Goal: Task Accomplishment & Management: Use online tool/utility

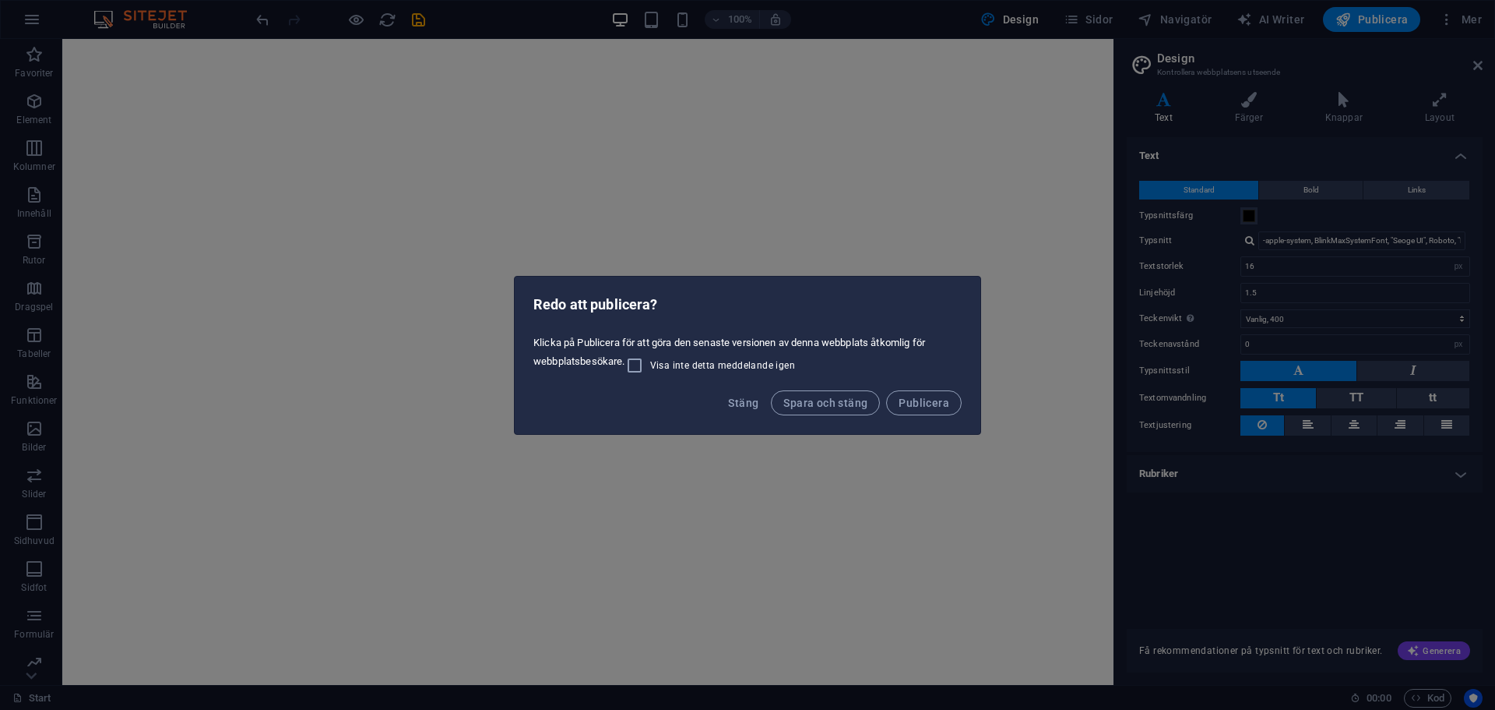
select select "px"
select select "400"
select select "px"
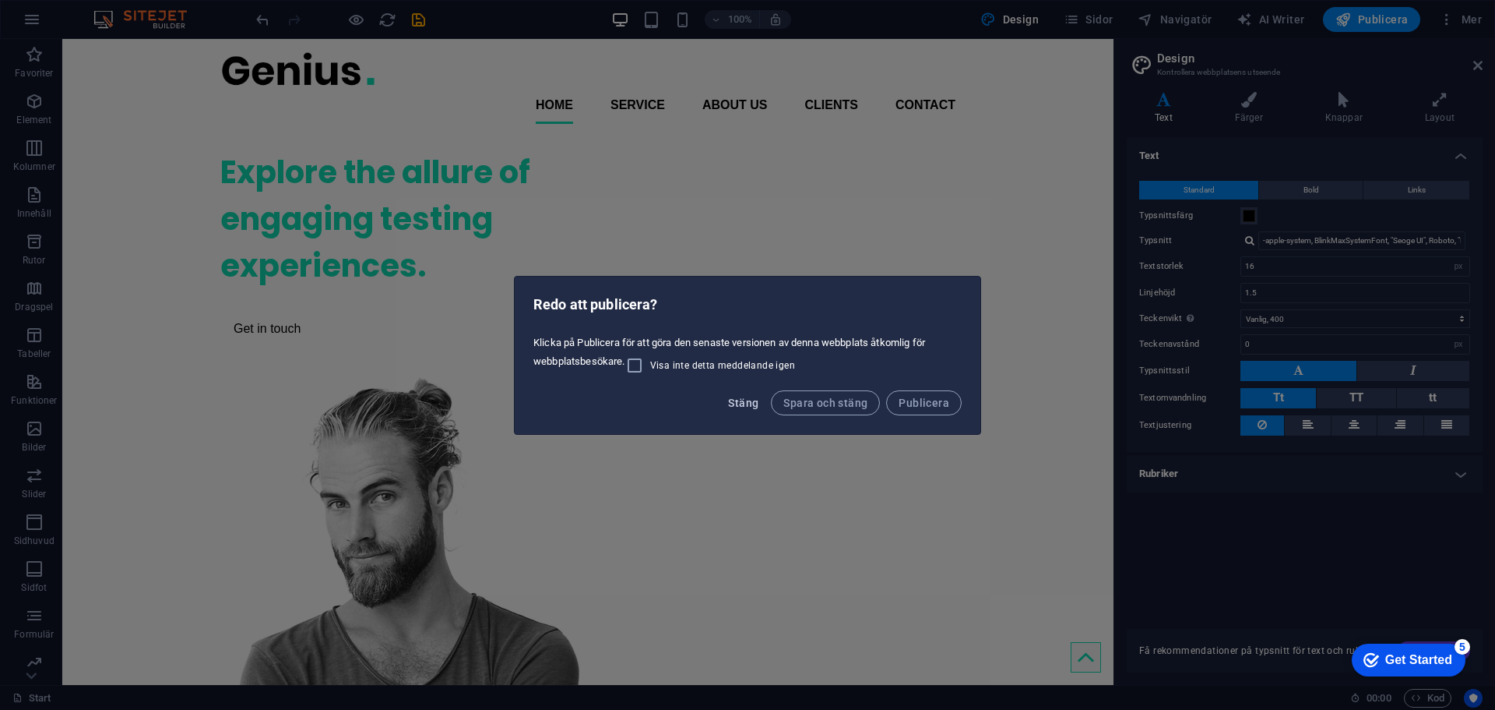
click at [738, 406] on span "Stäng" at bounding box center [743, 402] width 30 height 12
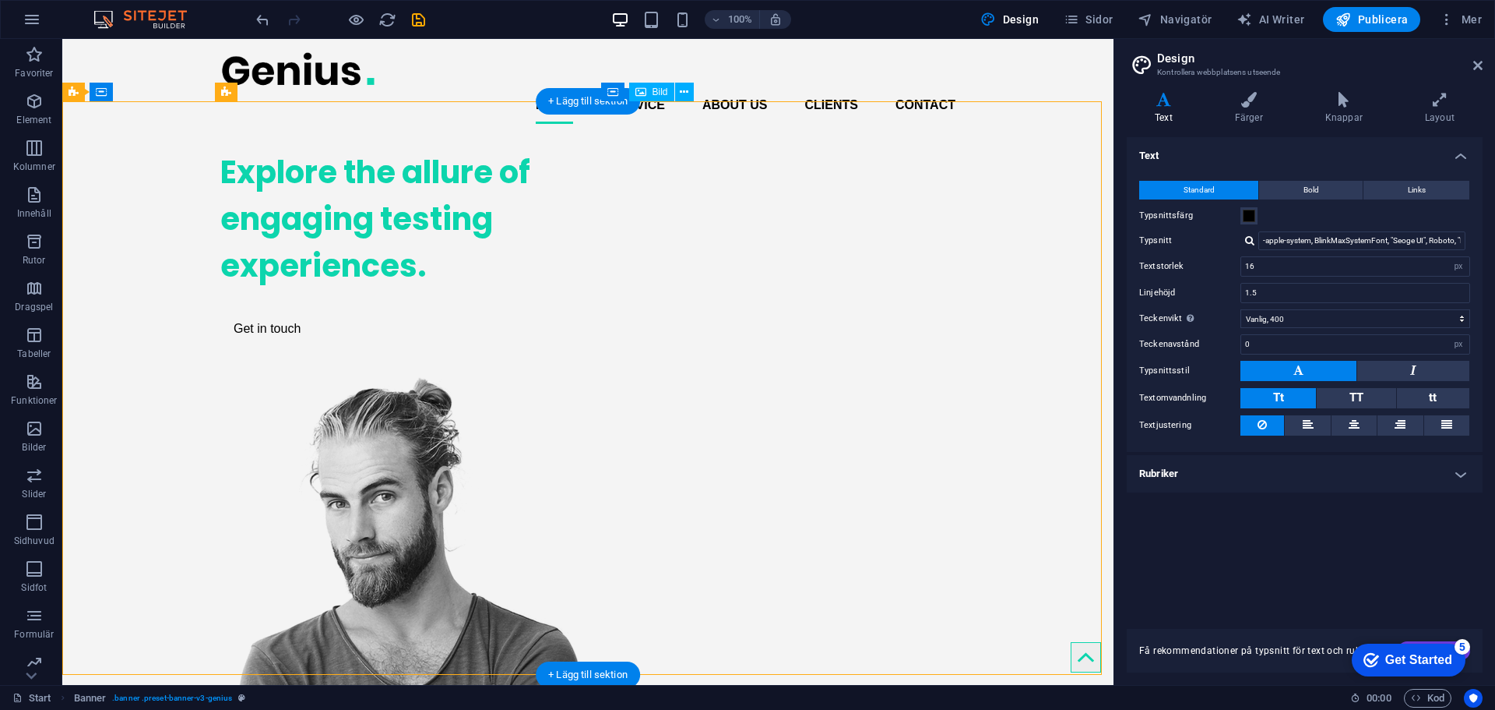
drag, startPoint x: 780, startPoint y: 248, endPoint x: 695, endPoint y: 243, distance: 85.1
click at [569, 376] on figure at bounding box center [394, 672] width 349 height 593
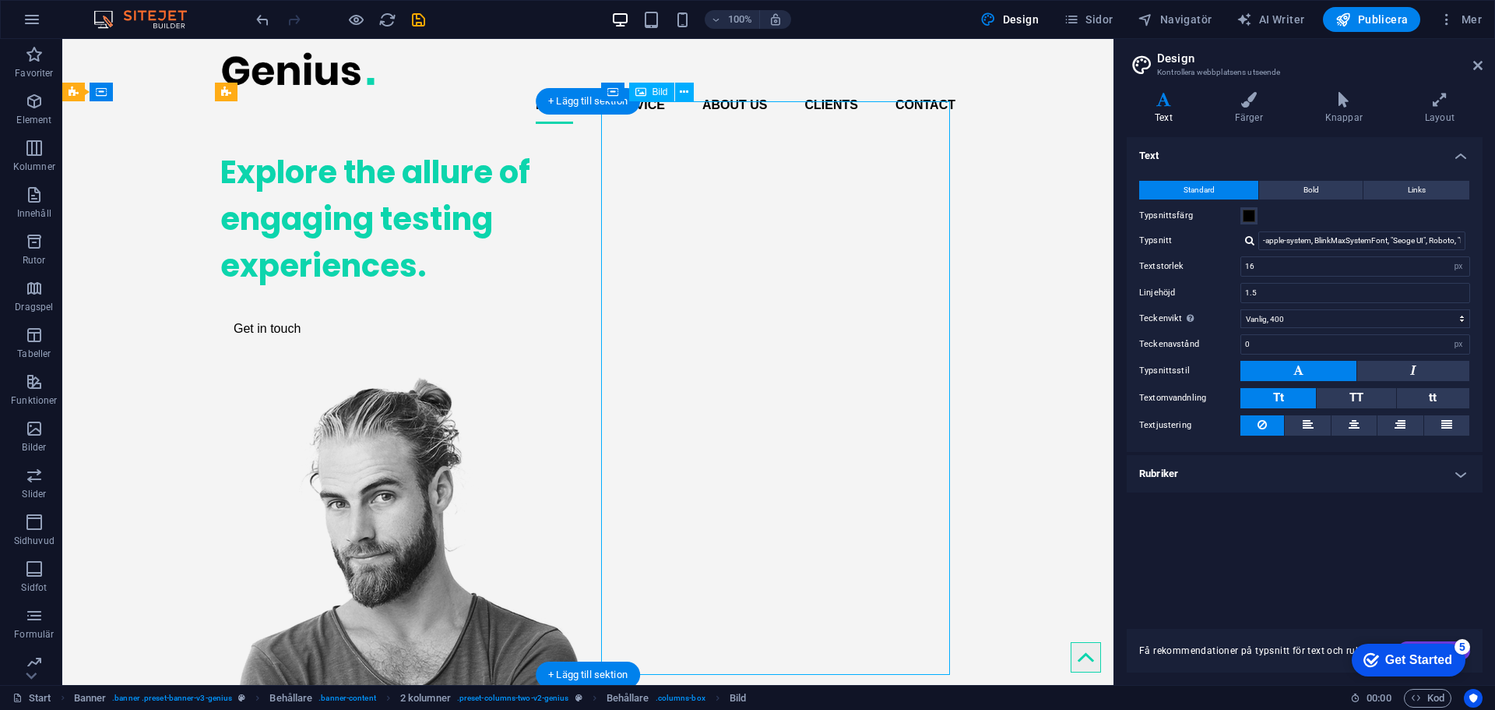
drag, startPoint x: 757, startPoint y: 237, endPoint x: 758, endPoint y: 261, distance: 24.2
click at [569, 376] on figure at bounding box center [394, 672] width 349 height 593
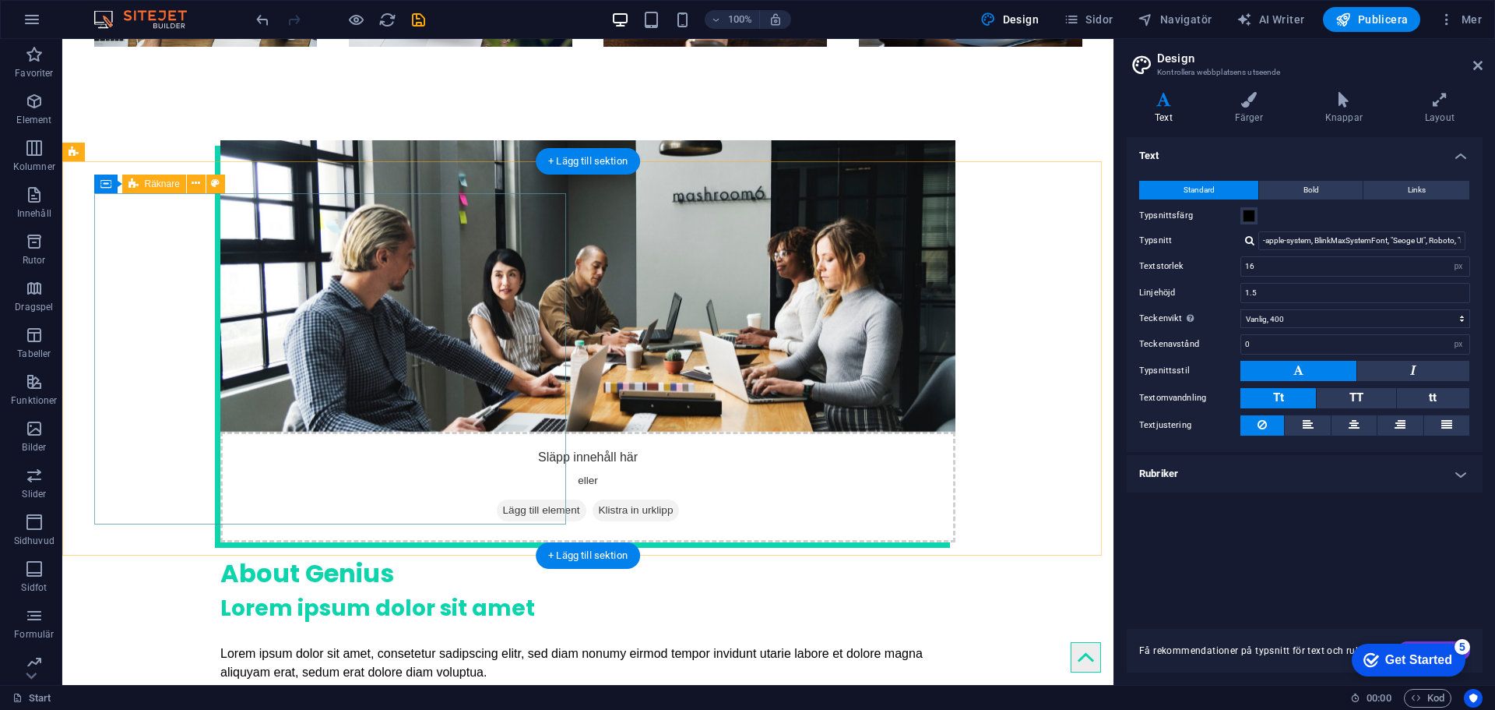
scroll to position [2259, 0]
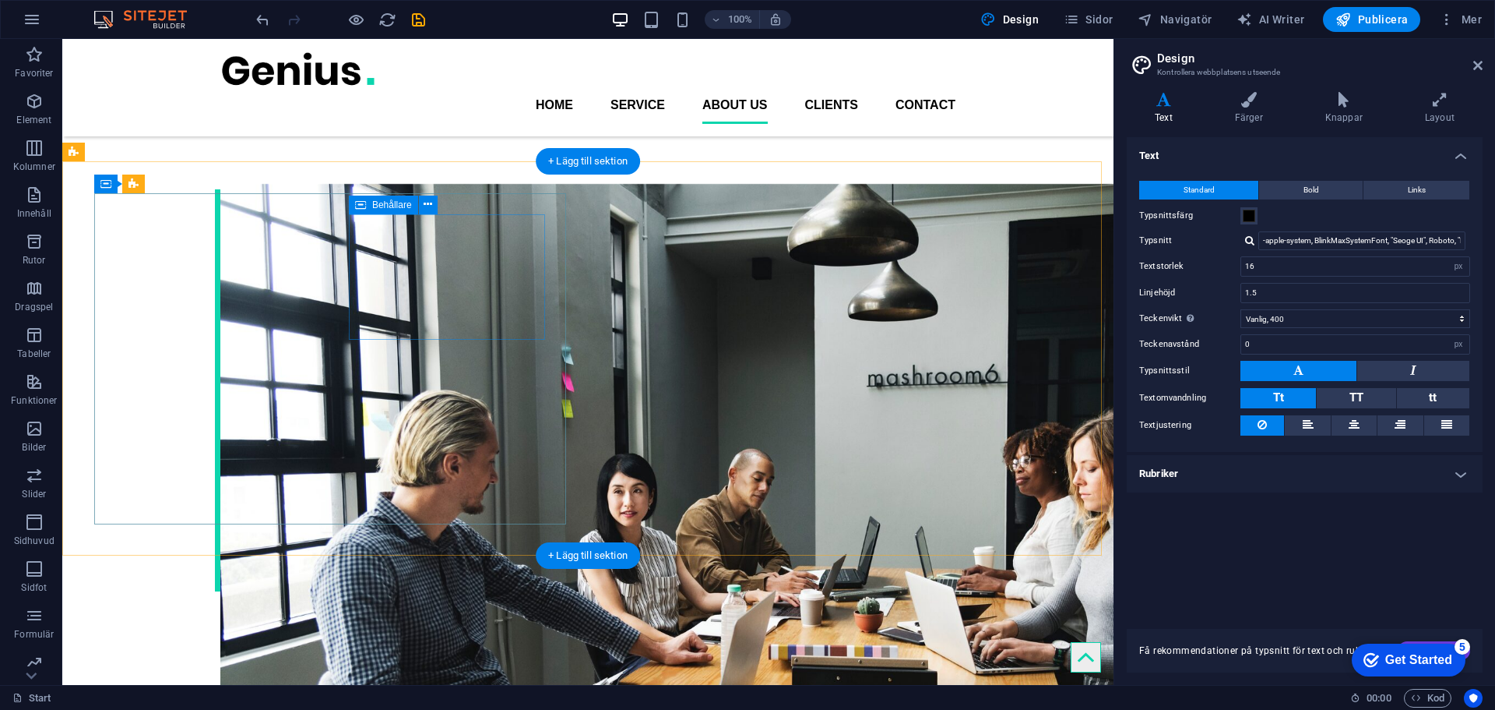
drag, startPoint x: 474, startPoint y: 285, endPoint x: 205, endPoint y: 284, distance: 268.7
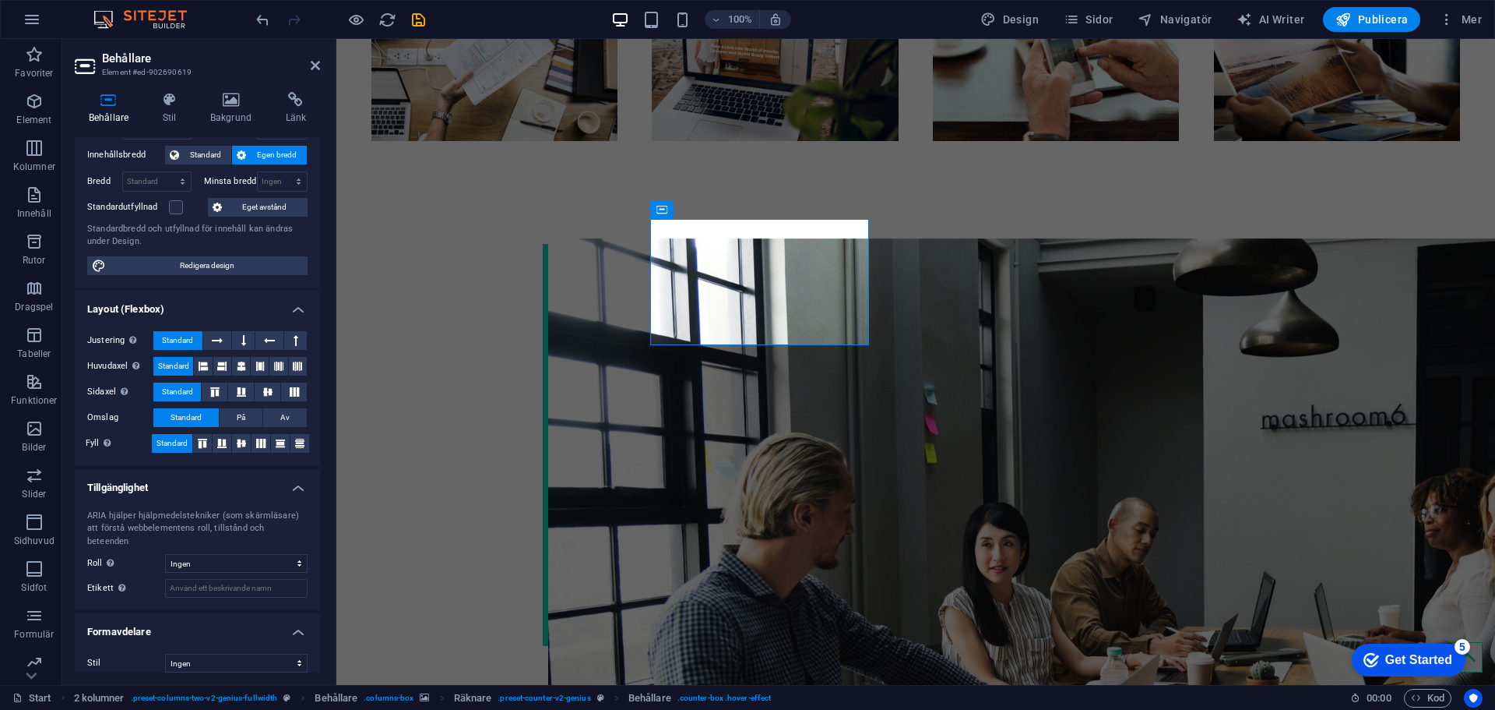
scroll to position [0, 0]
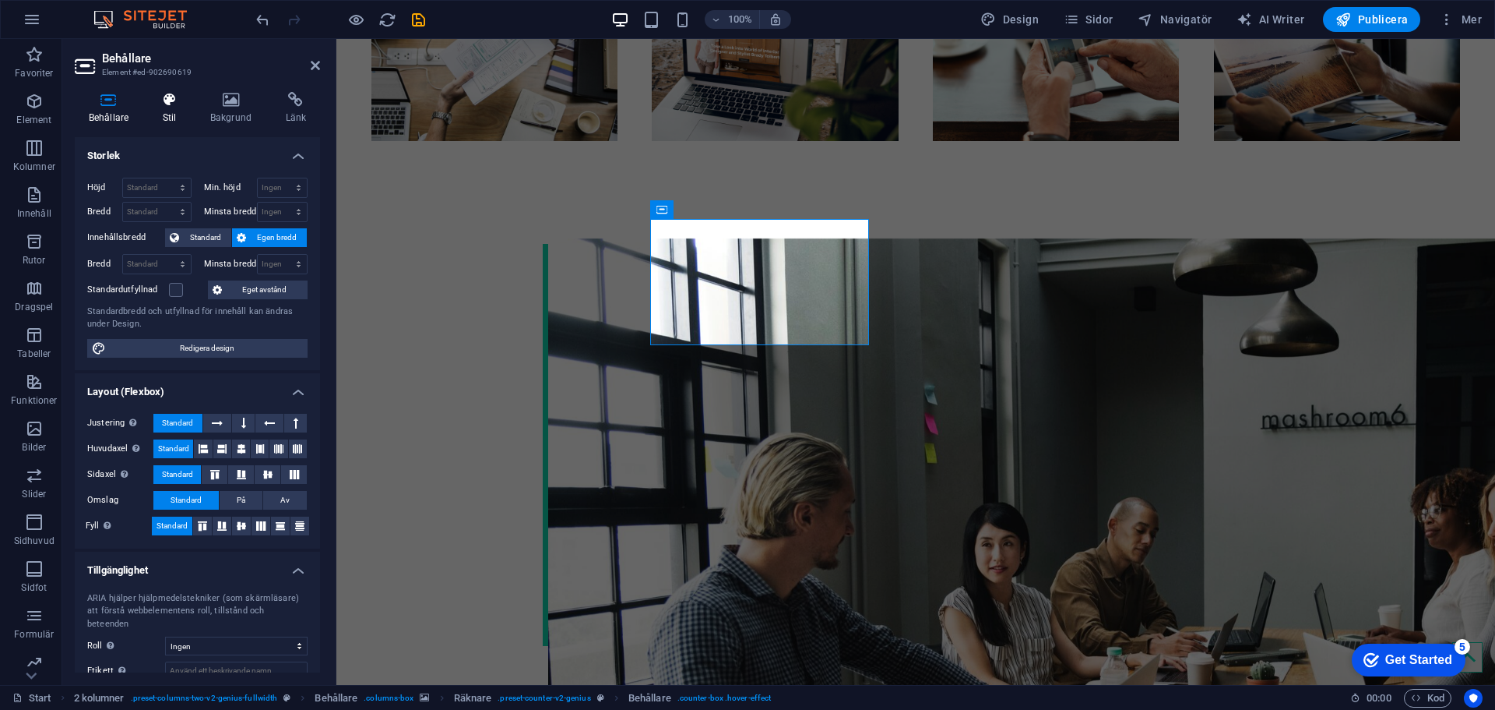
click at [176, 120] on h4 "Stil" at bounding box center [173, 108] width 48 height 33
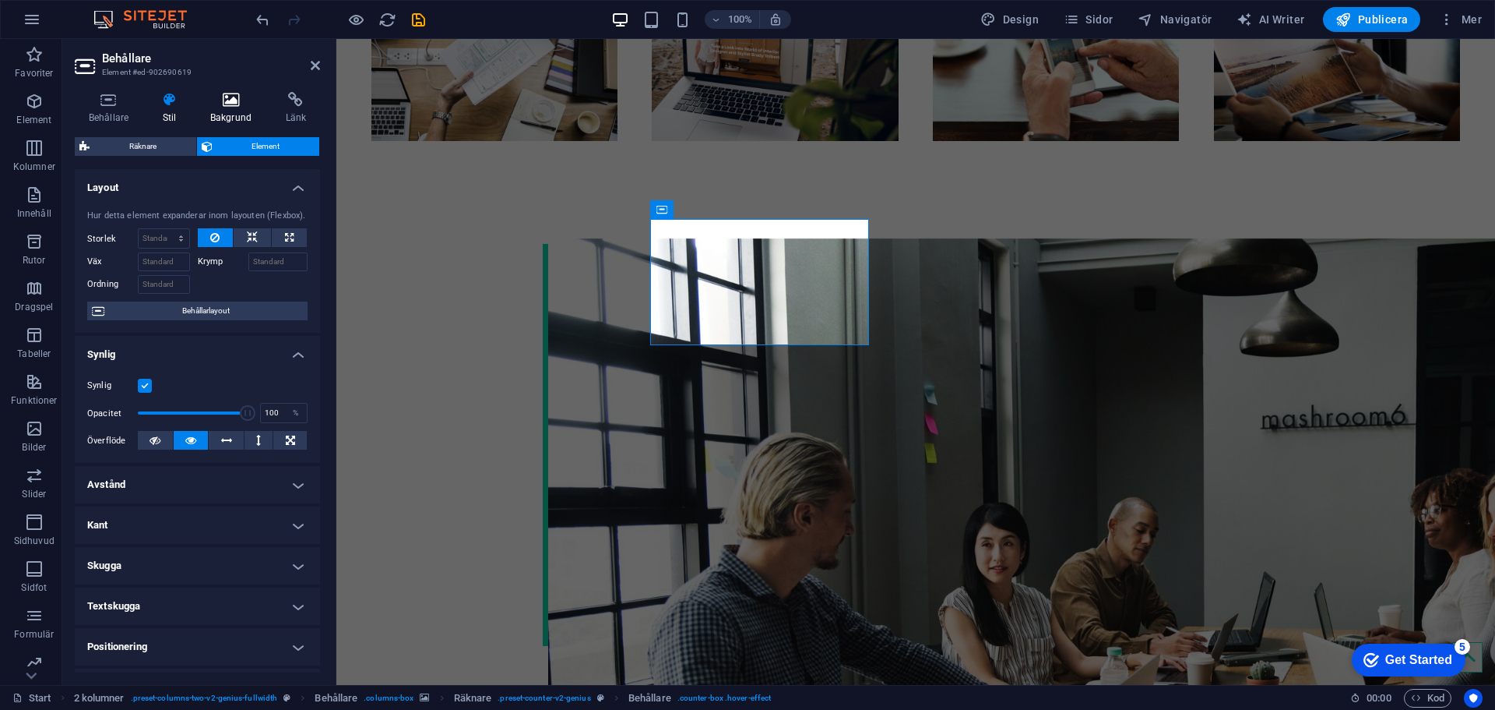
click at [209, 107] on icon at bounding box center [230, 100] width 69 height 16
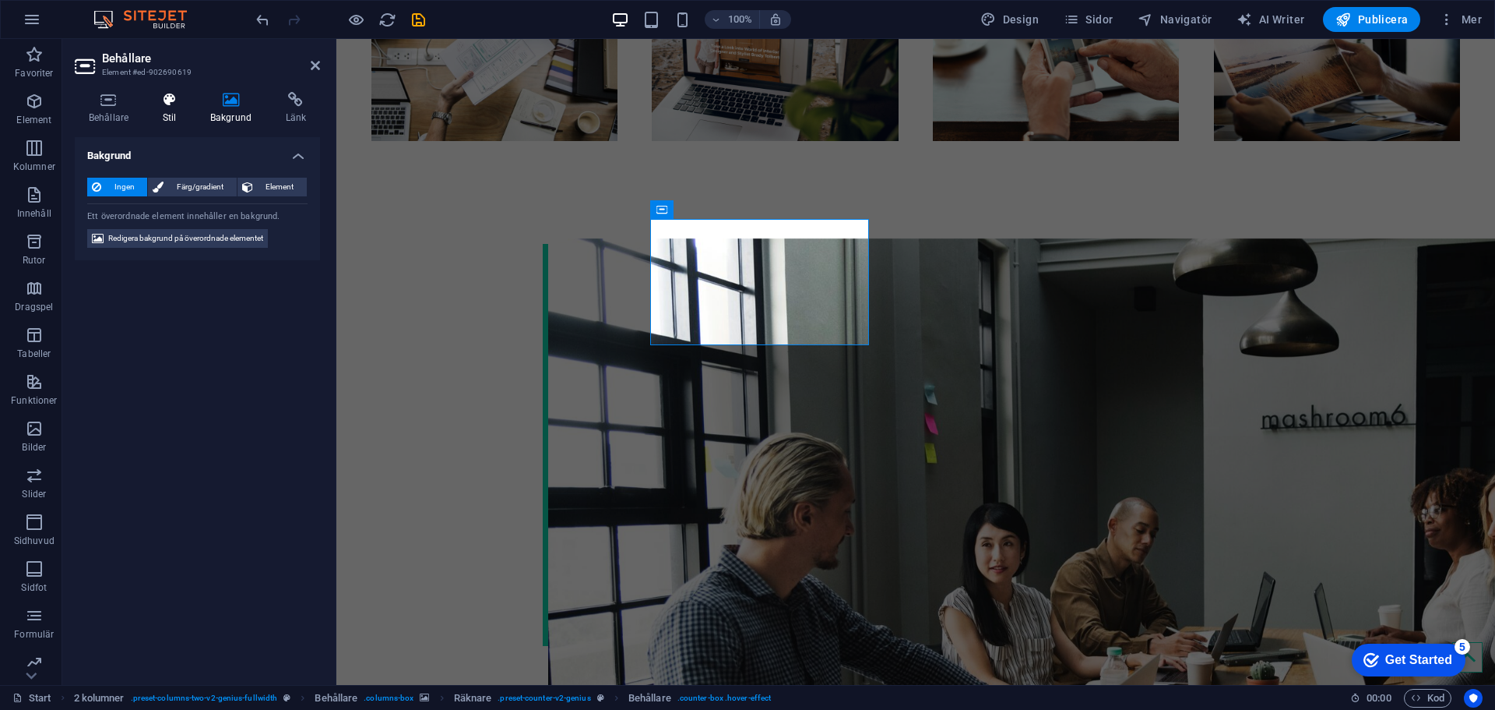
click at [173, 98] on icon at bounding box center [169, 100] width 41 height 16
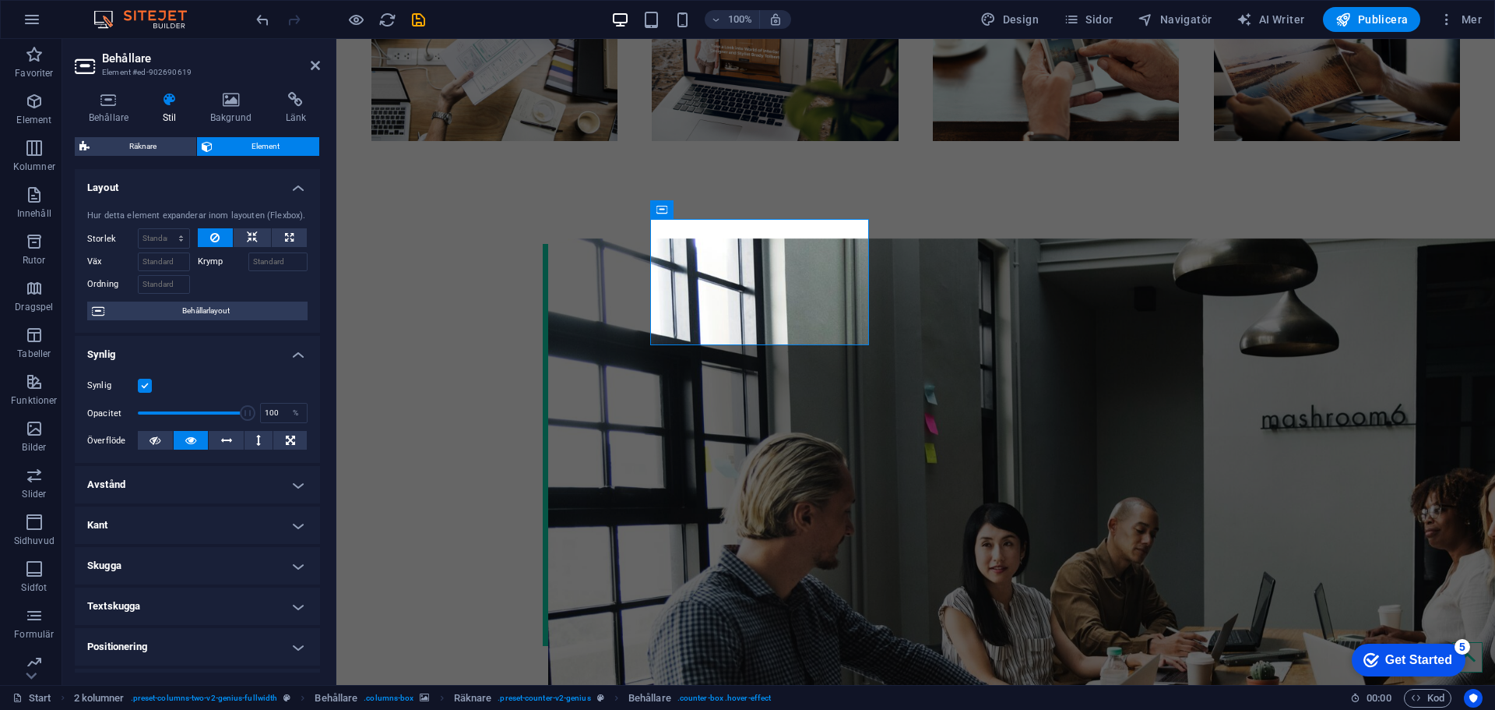
scroll to position [155, 0]
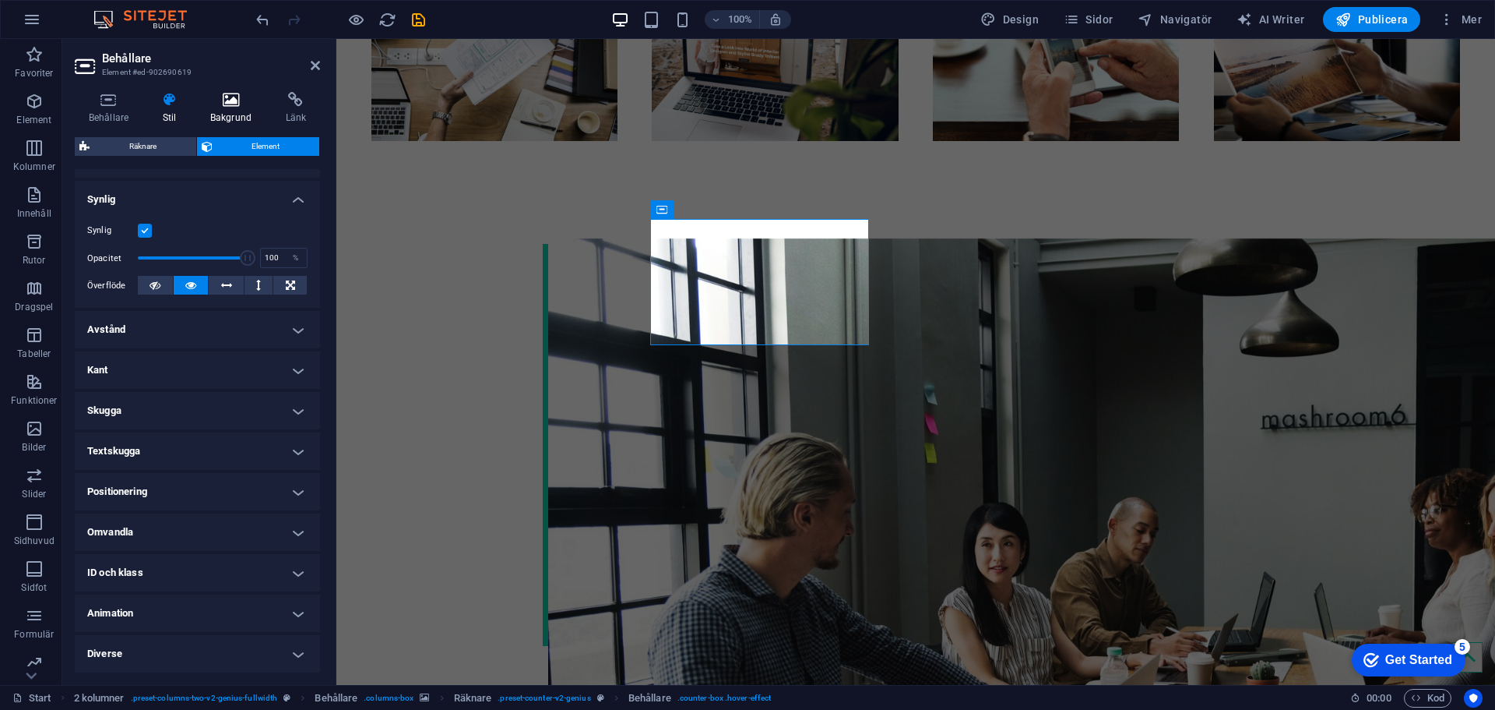
click at [242, 107] on h4 "Bakgrund" at bounding box center [234, 108] width 76 height 33
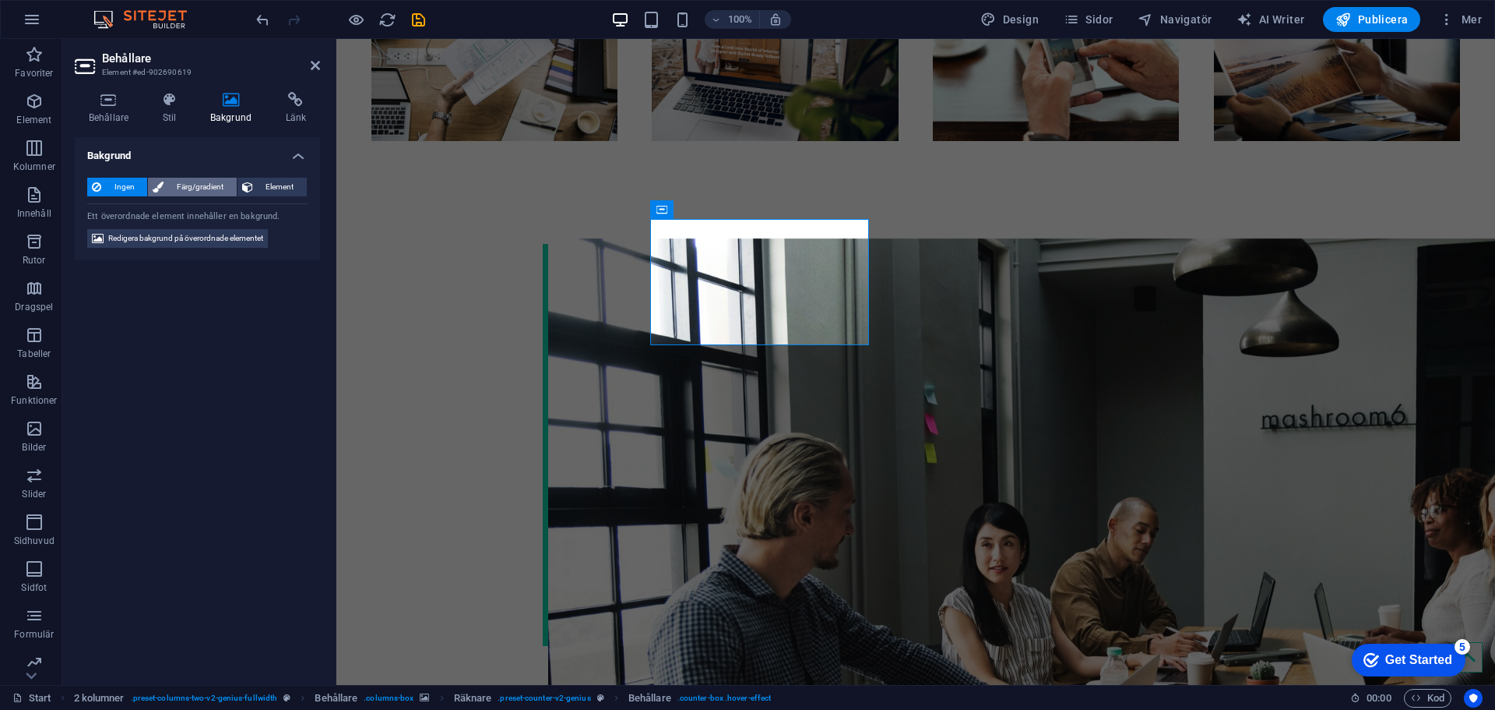
click at [194, 191] on span "Färg/gradient" at bounding box center [199, 187] width 63 height 19
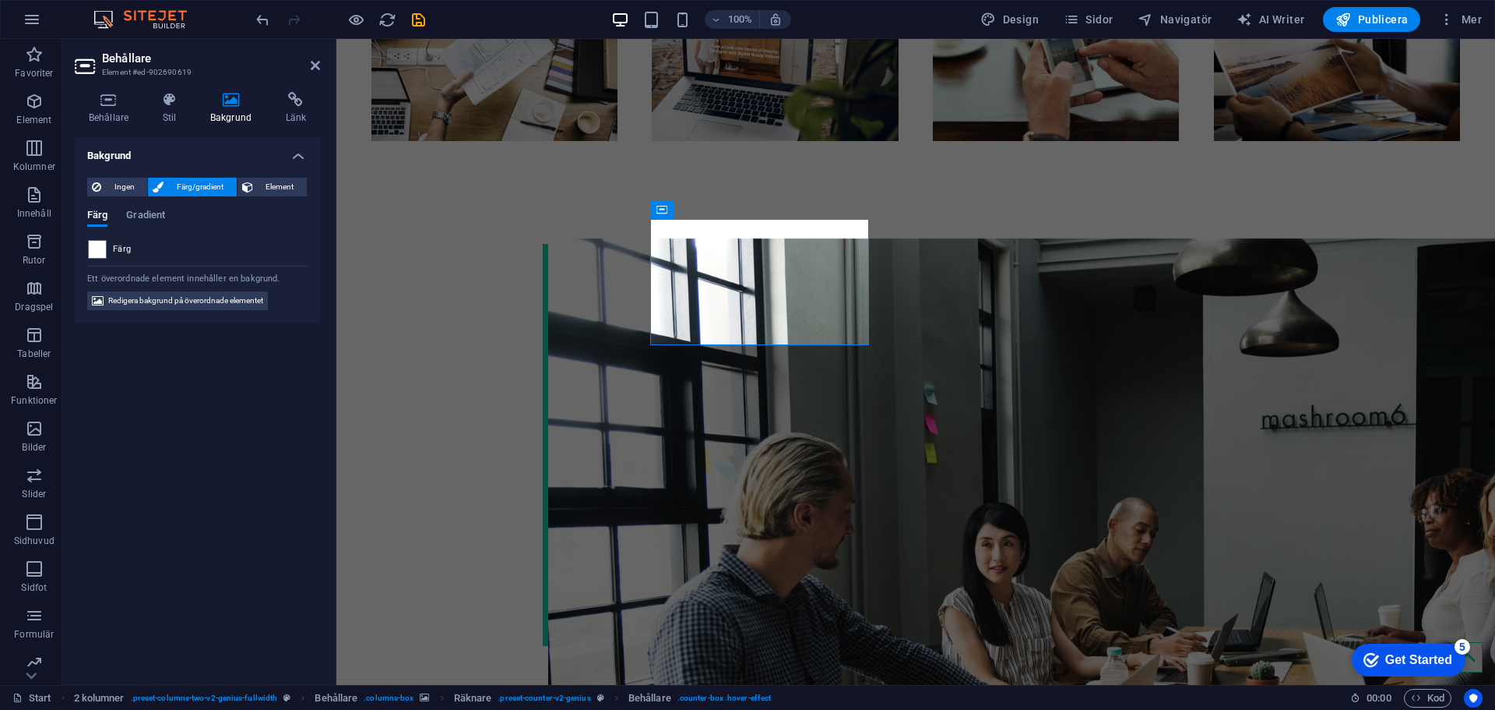
click at [87, 249] on div "Färg" at bounding box center [197, 249] width 220 height 20
click at [90, 249] on span at bounding box center [97, 249] width 17 height 17
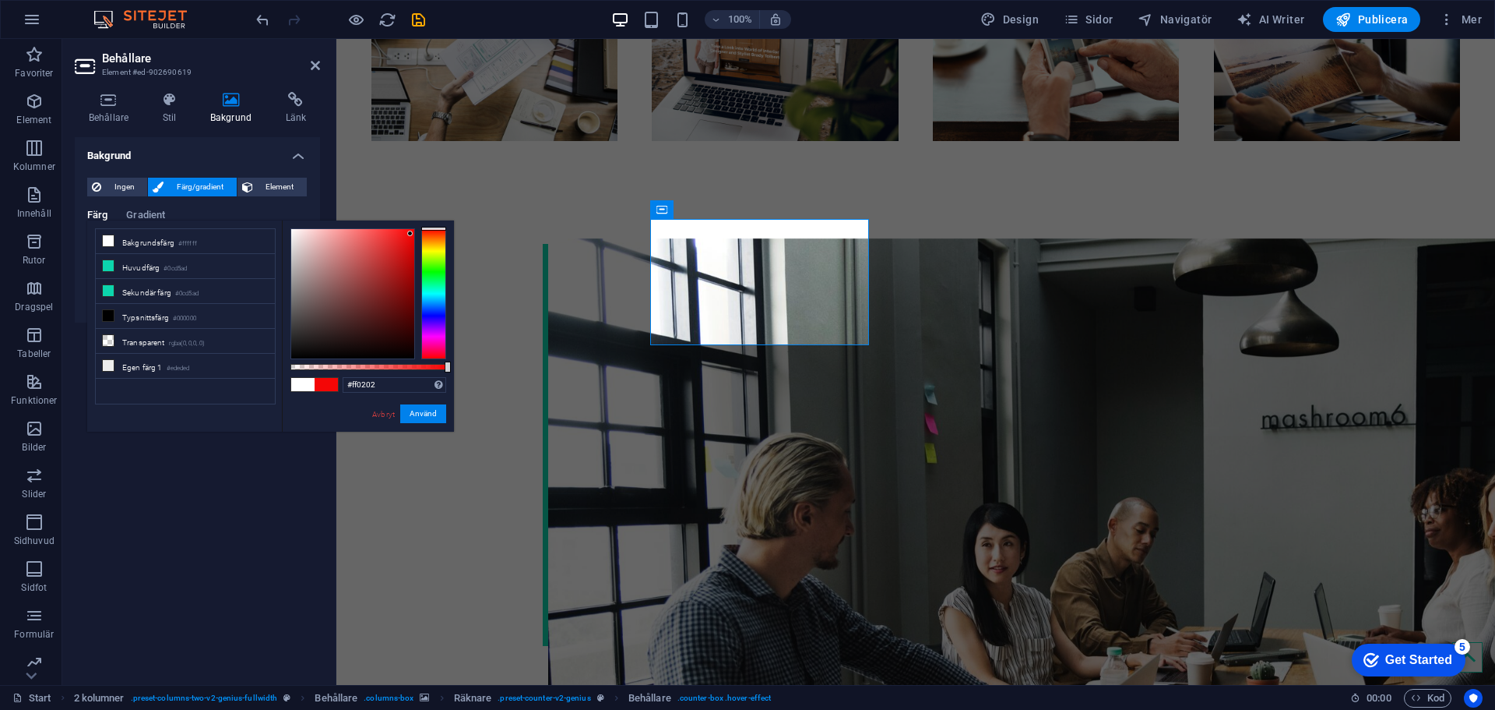
type input "#ff0000"
drag, startPoint x: 375, startPoint y: 256, endPoint x: 77, endPoint y: 179, distance: 308.1
click at [414, 218] on body "Qa Code AB Start Favoriter Element Kolumner Innehåll Rutor Dragspel Tabeller Fu…" at bounding box center [747, 355] width 1495 height 710
drag, startPoint x: 428, startPoint y: 140, endPoint x: 764, endPoint y: 181, distance: 338.9
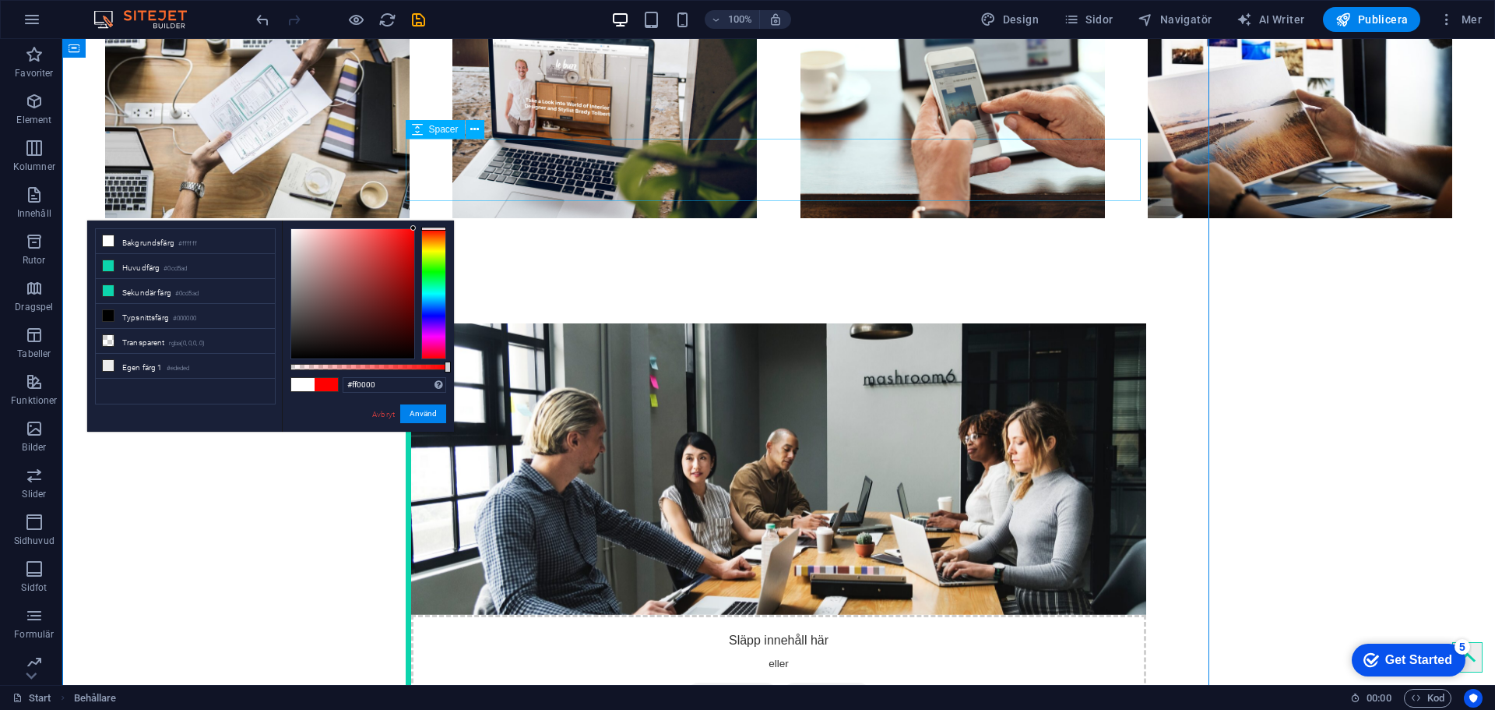
scroll to position [1528, 0]
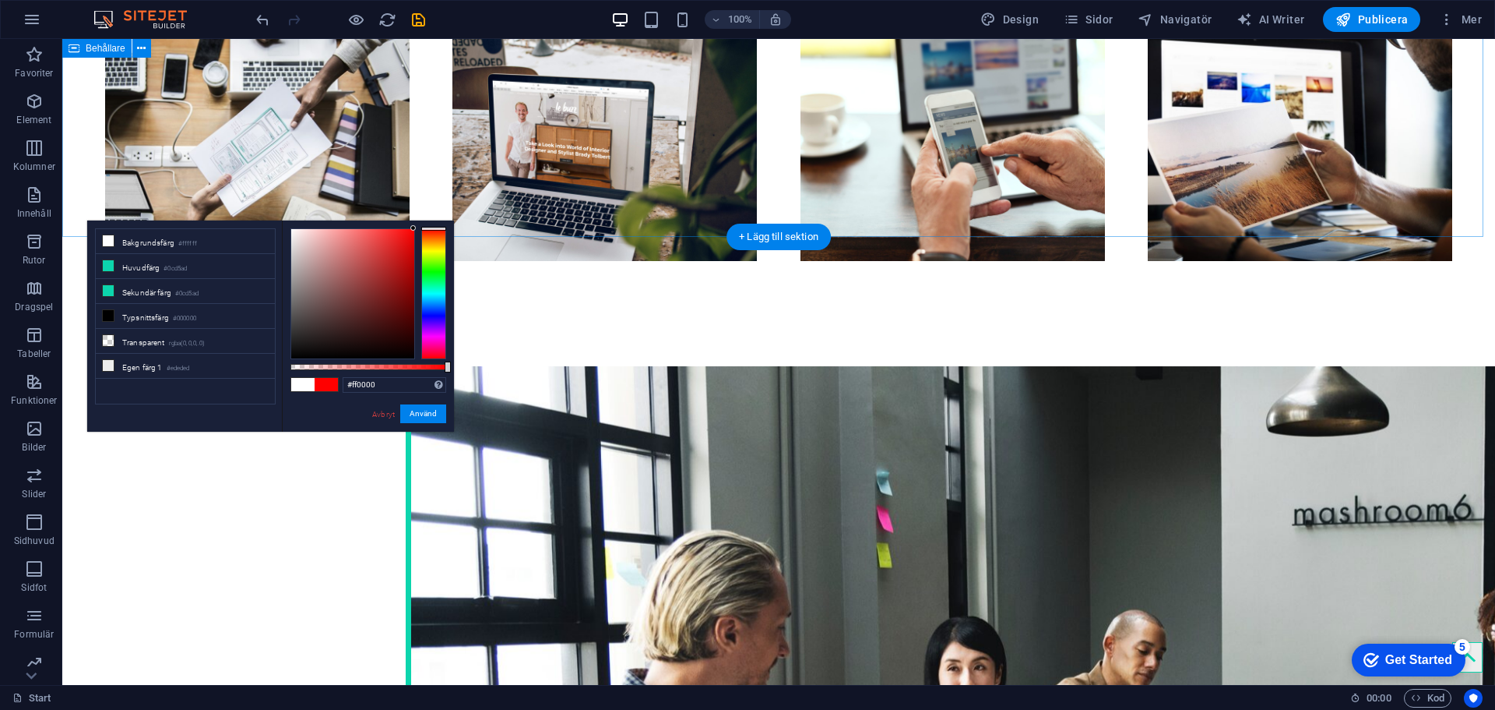
click at [375, 424] on div "#ff0000 Format som stöds #0852ed rgb(8, 82, 237) rgba(8, 82, 237, 90%) hsv(221,…" at bounding box center [368, 438] width 172 height 437
click at [382, 418] on link "Avbryt" at bounding box center [384, 414] width 26 height 12
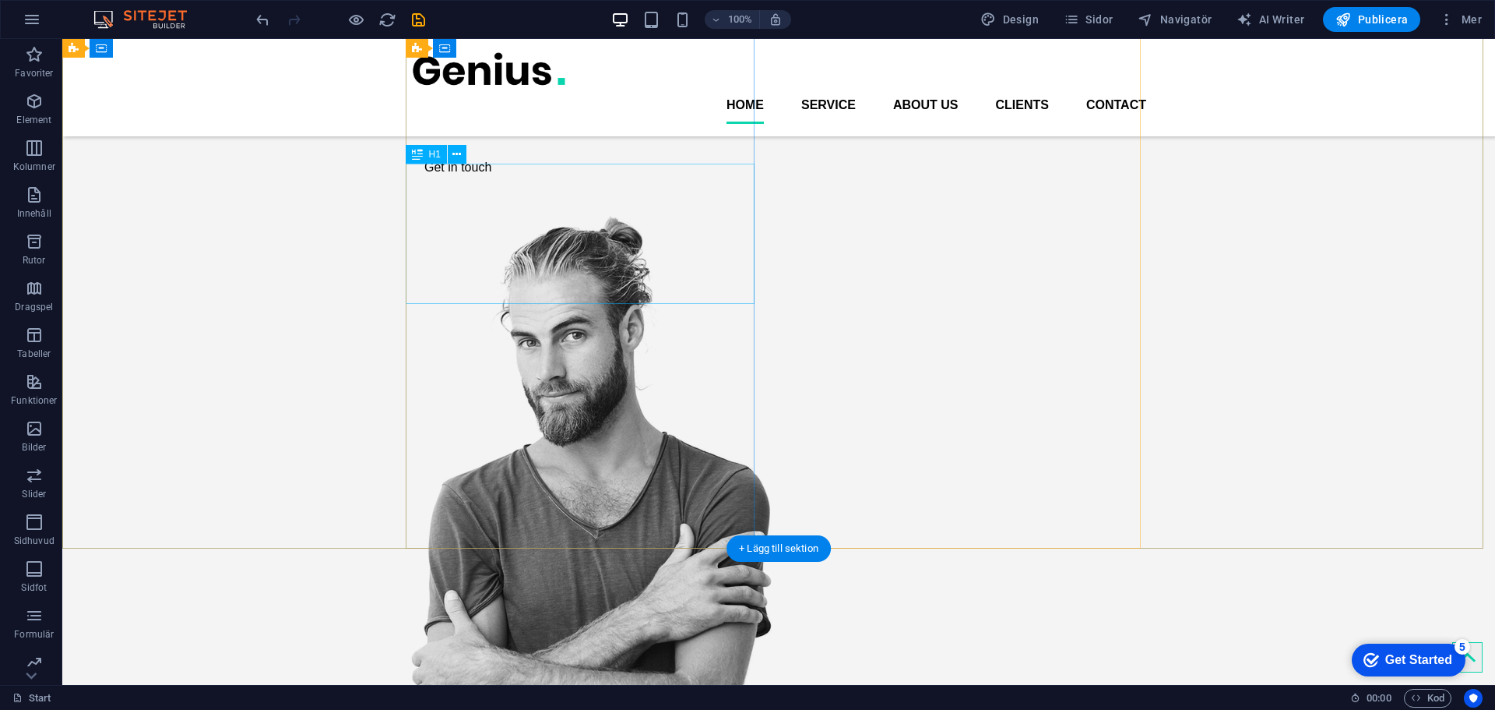
scroll to position [0, 0]
